Goal: Check status

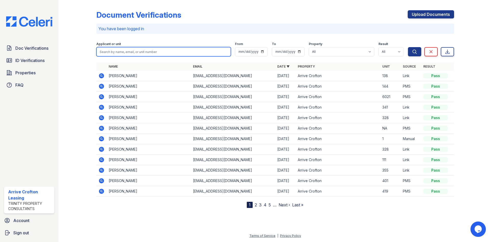
click at [119, 52] on input "search" at bounding box center [163, 51] width 134 height 9
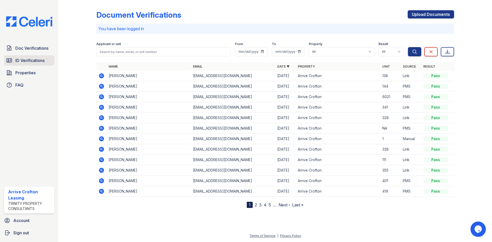
click at [20, 63] on span "ID Verifications" at bounding box center [29, 60] width 29 height 6
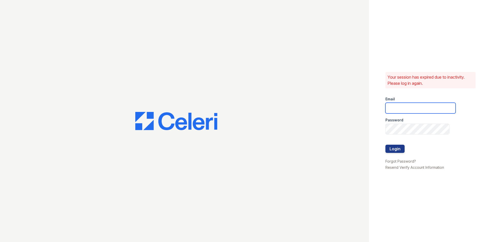
click at [402, 104] on input "email" at bounding box center [420, 108] width 70 height 11
type input "arrivecrofton@trinity-pm.com"
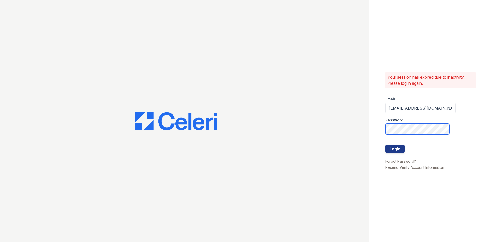
click at [385, 145] on button "Login" at bounding box center [394, 149] width 19 height 8
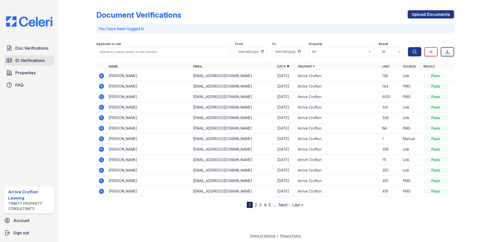
click at [37, 65] on link "ID Verifications" at bounding box center [29, 60] width 50 height 10
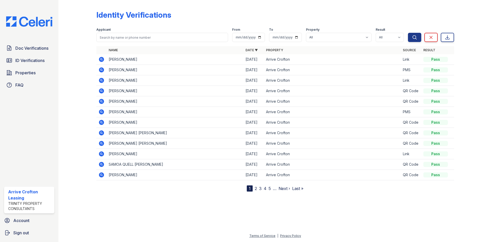
click at [103, 81] on icon at bounding box center [101, 80] width 5 height 5
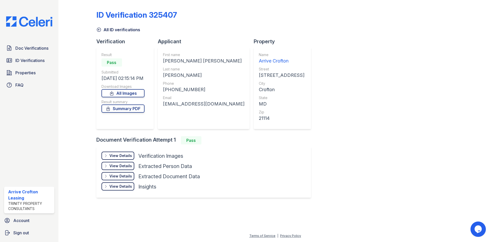
click at [126, 153] on div "View Details Details" at bounding box center [117, 156] width 33 height 8
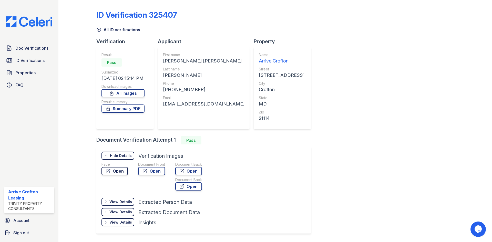
click at [124, 171] on link "Open" at bounding box center [114, 171] width 26 height 8
